Goal: Navigation & Orientation: Understand site structure

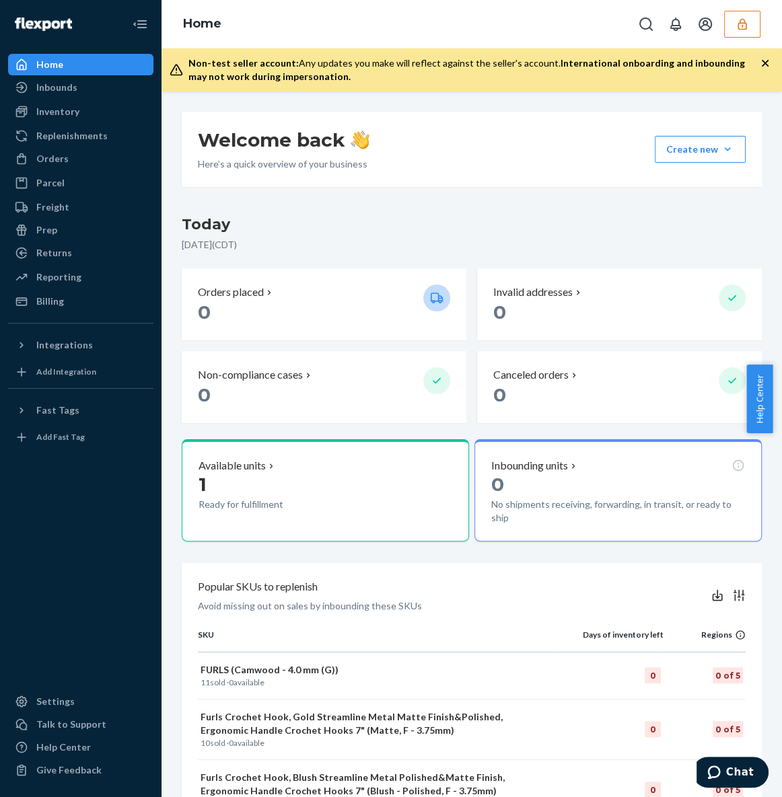
click at [101, 312] on div "Home Inbounds Shipping Plans Problems Inventory Products Replenishments Orders …" at bounding box center [80, 398] width 161 height 797
click at [97, 300] on div "Billing" at bounding box center [80, 301] width 143 height 19
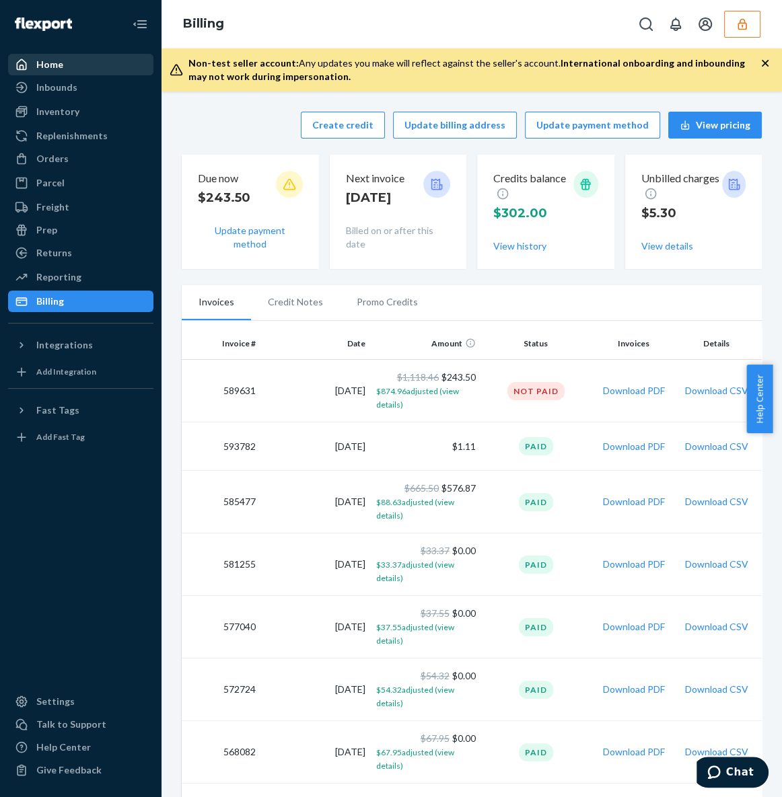
click at [104, 61] on div "Home" at bounding box center [80, 64] width 143 height 19
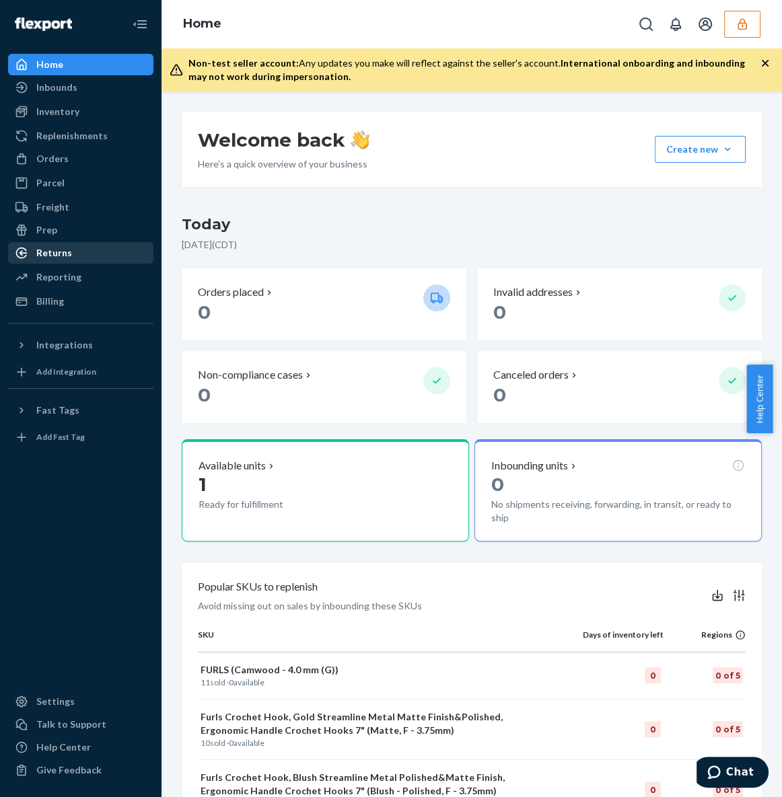
click at [73, 245] on div "Returns" at bounding box center [80, 253] width 143 height 19
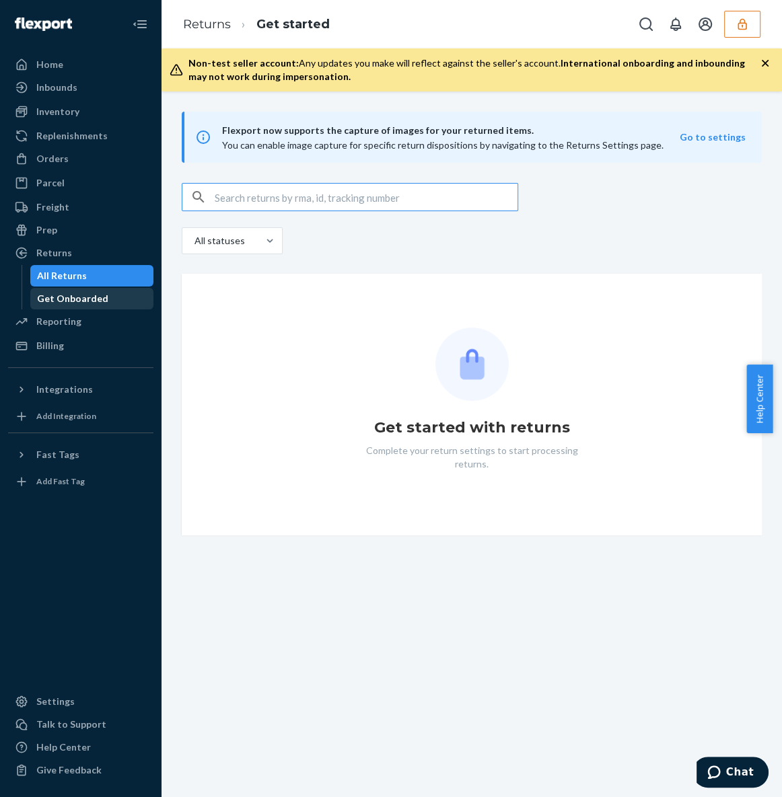
click at [138, 303] on div "Get Onboarded" at bounding box center [92, 298] width 121 height 19
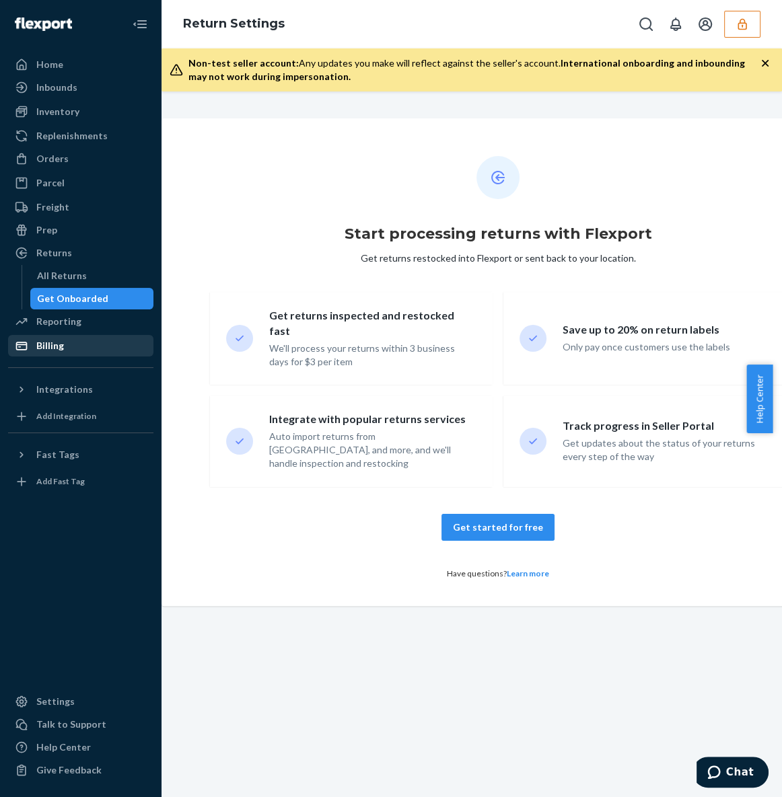
click at [102, 346] on div "Billing" at bounding box center [80, 345] width 143 height 19
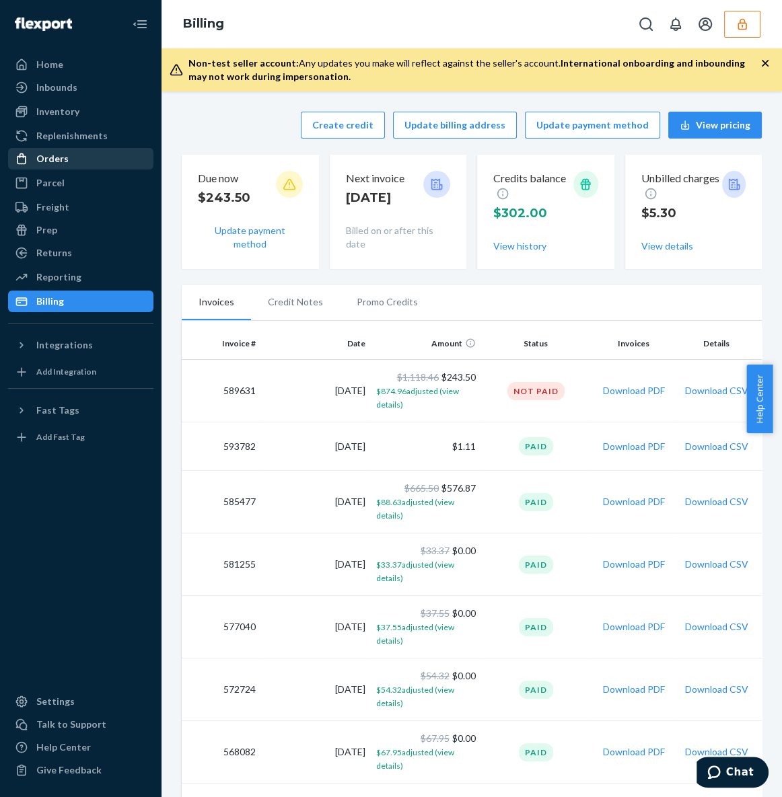
click at [116, 165] on div "Orders" at bounding box center [80, 158] width 143 height 19
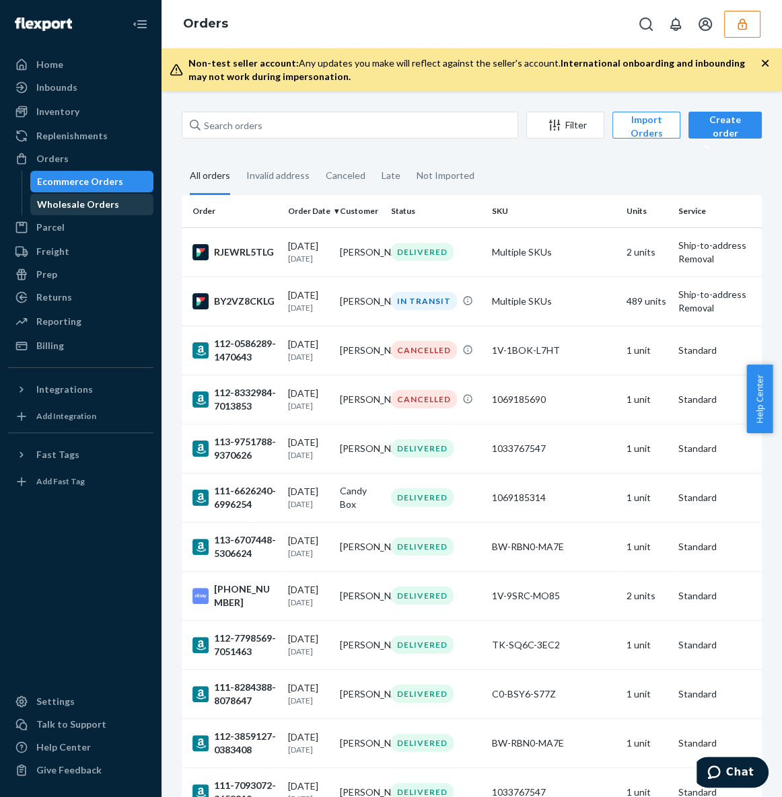
click at [110, 195] on div "Wholesale Orders" at bounding box center [92, 204] width 121 height 19
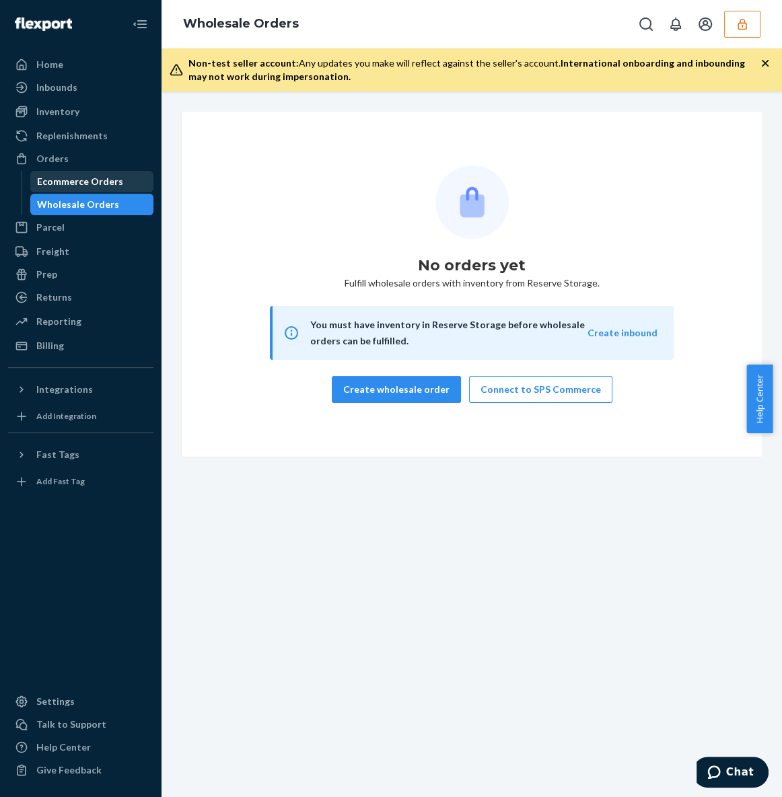
click at [85, 188] on div "Ecommerce Orders" at bounding box center [80, 181] width 86 height 13
